Goal: Task Accomplishment & Management: Use online tool/utility

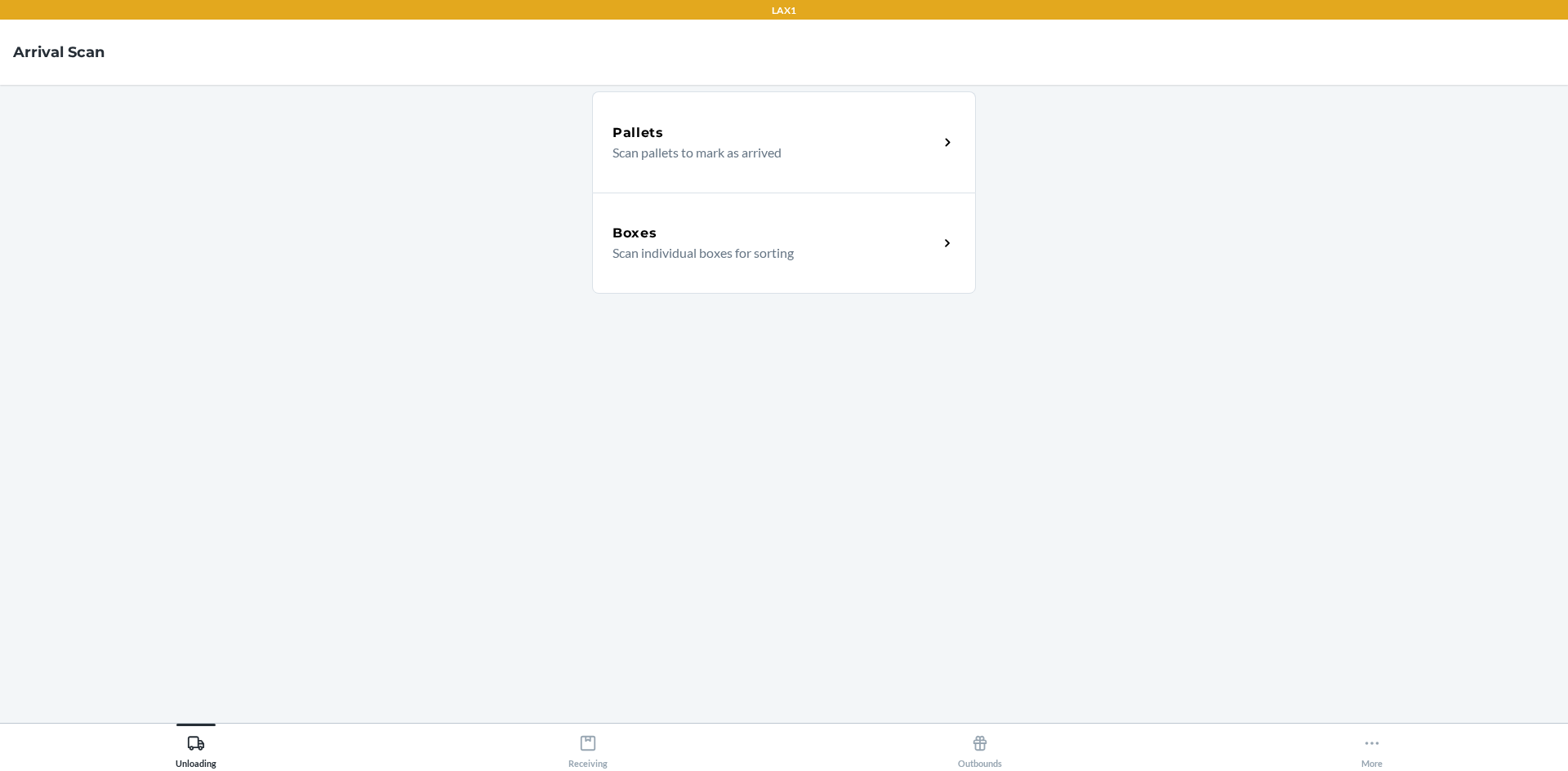
click at [903, 267] on div "Boxes Scan individual boxes for sorting" at bounding box center [784, 243] width 384 height 102
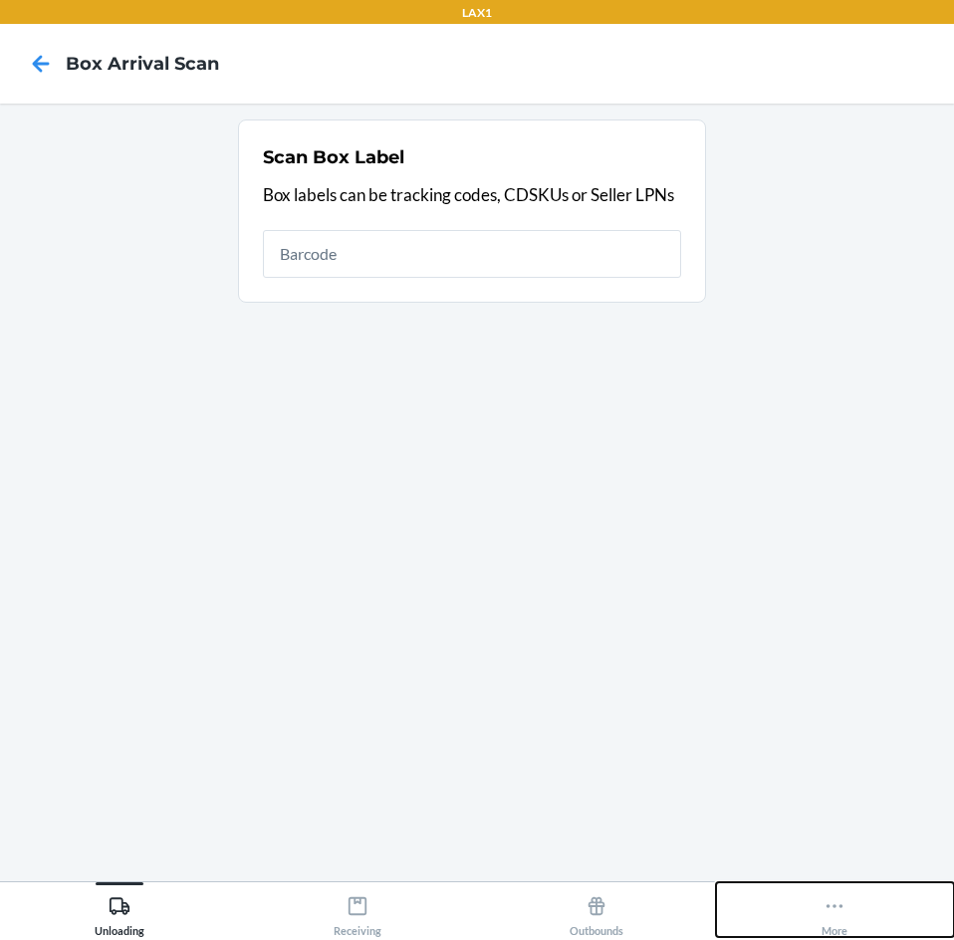
click at [838, 910] on icon at bounding box center [835, 907] width 22 height 22
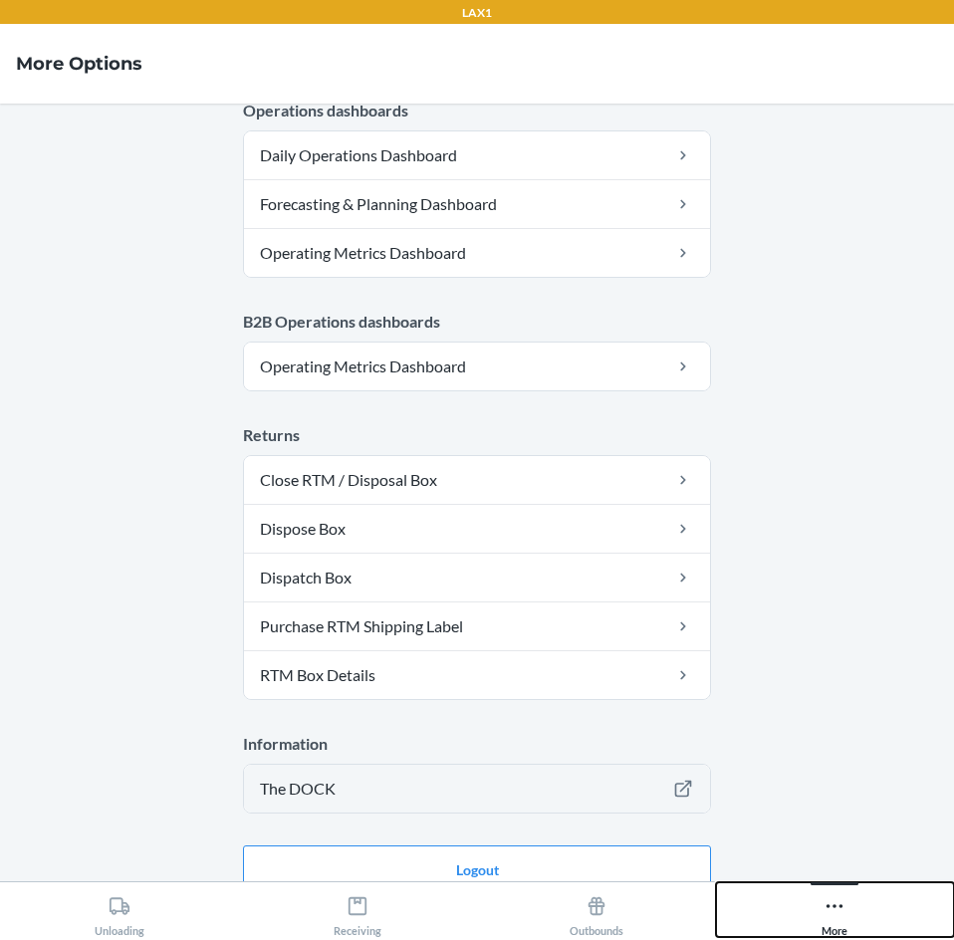
scroll to position [974, 0]
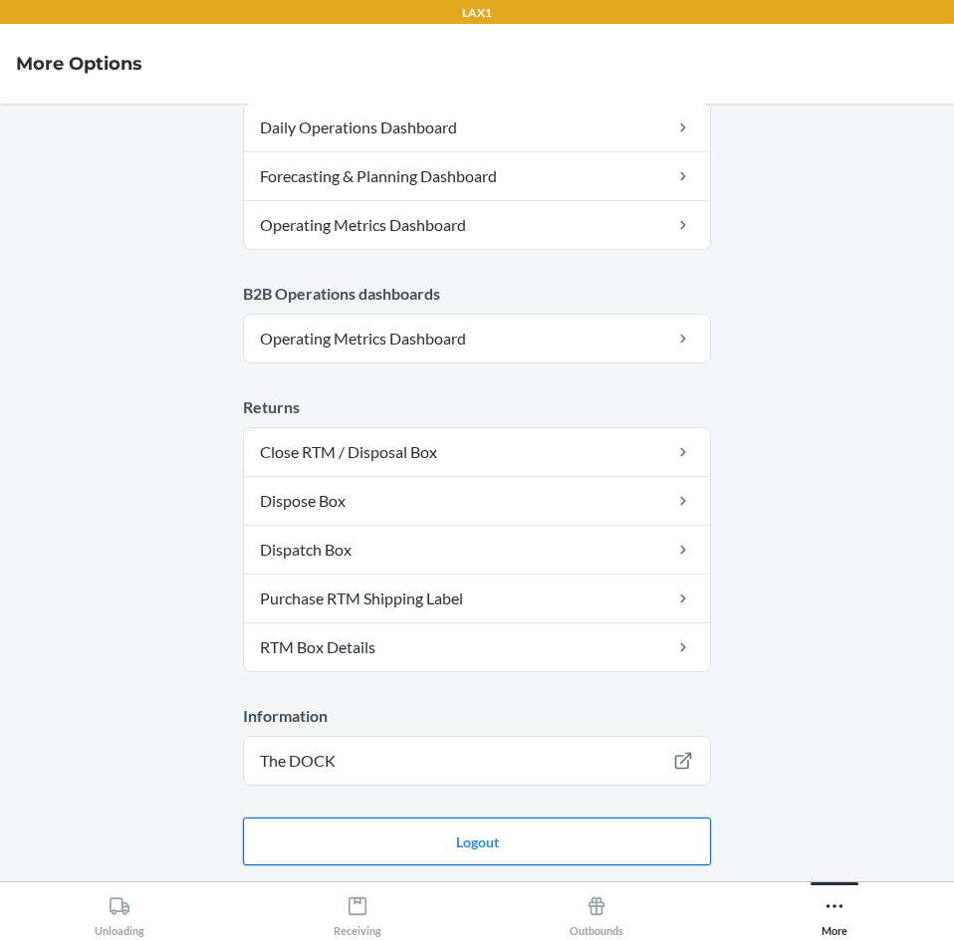
click at [610, 831] on button "Logout" at bounding box center [477, 842] width 468 height 48
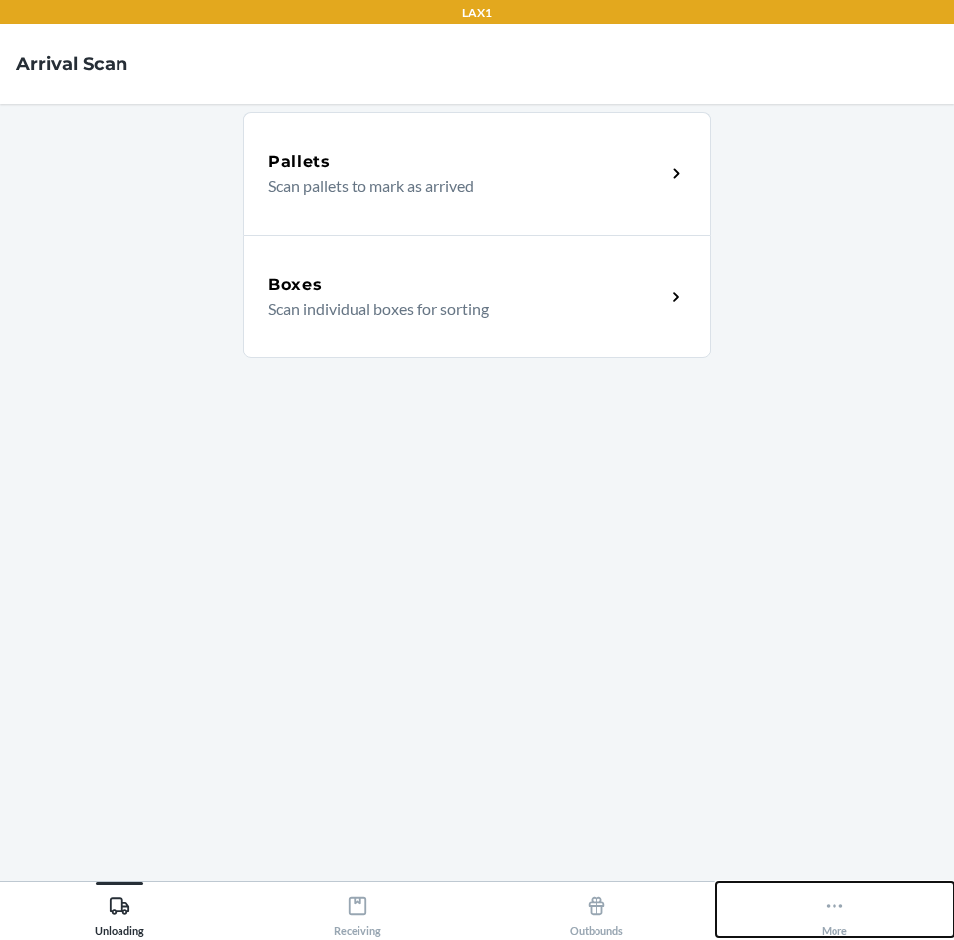
click at [839, 913] on icon at bounding box center [835, 907] width 22 height 22
